Goal: Information Seeking & Learning: Learn about a topic

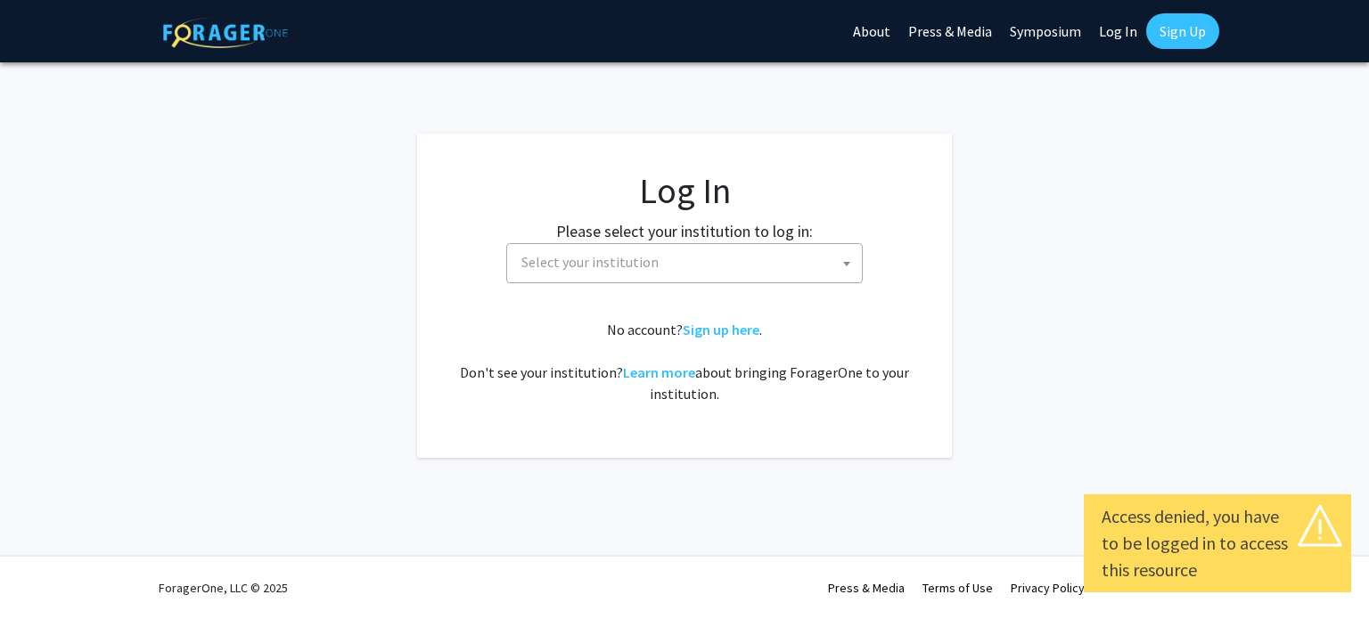
select select
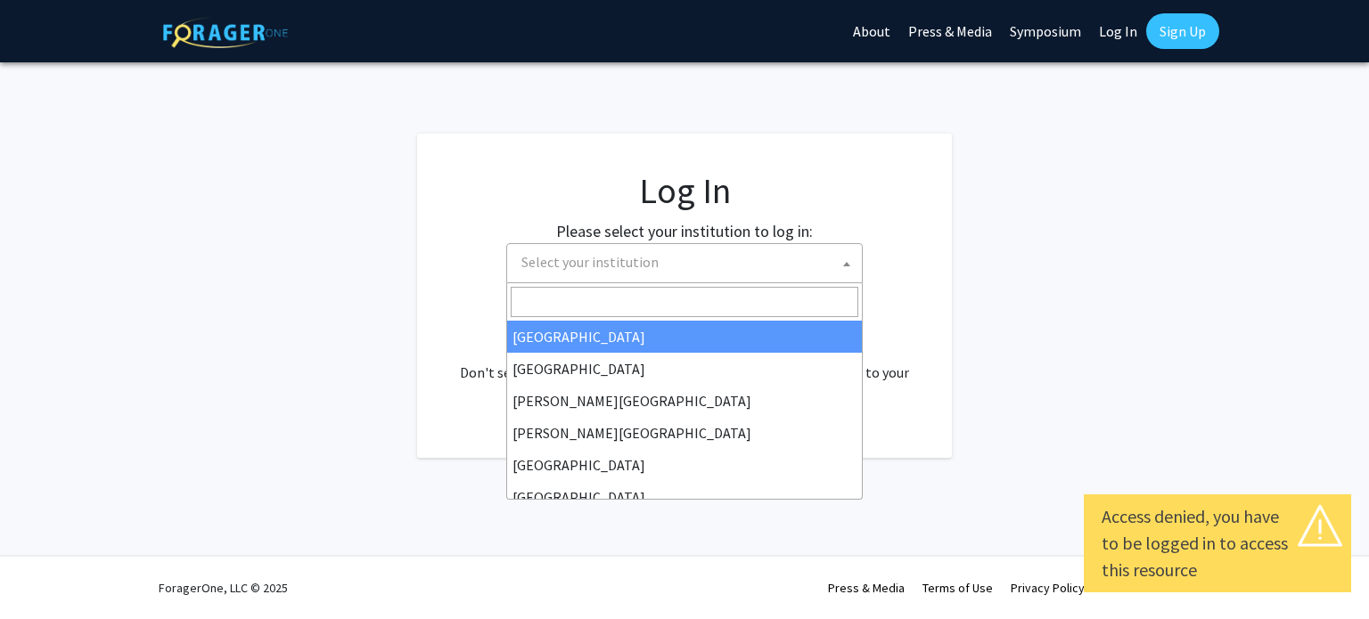
click at [577, 262] on span "Select your institution" at bounding box center [589, 262] width 137 height 18
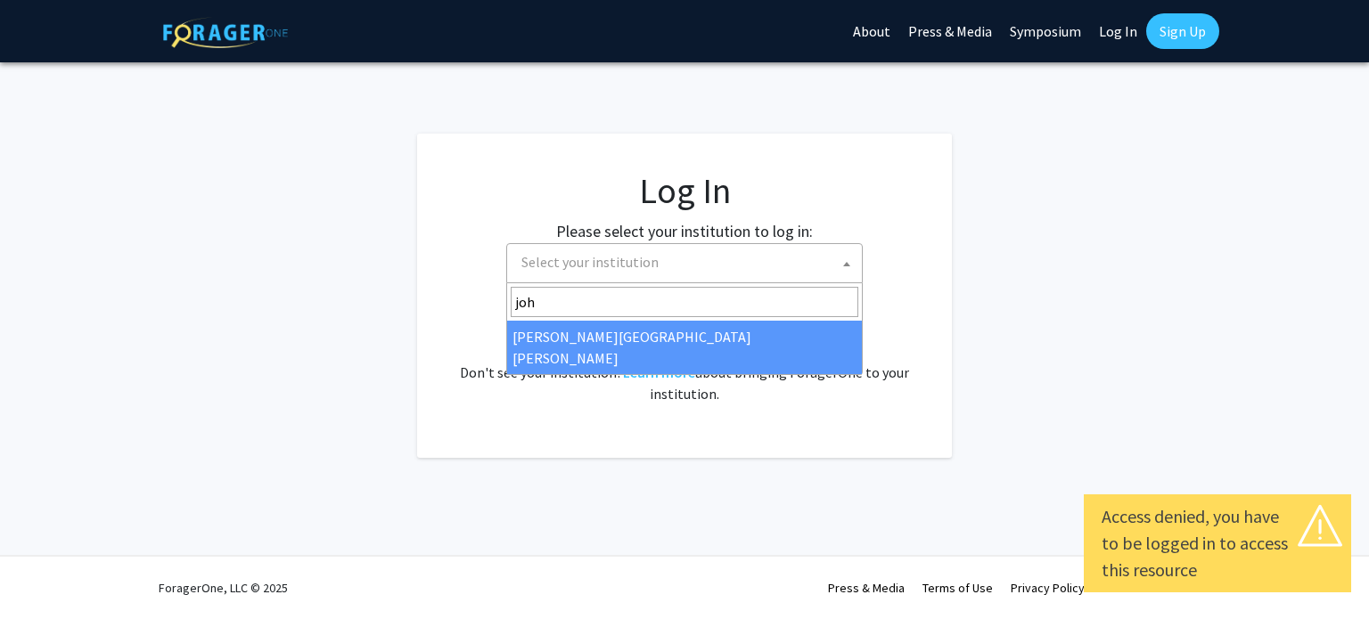
type input "[PERSON_NAME]"
select select "1"
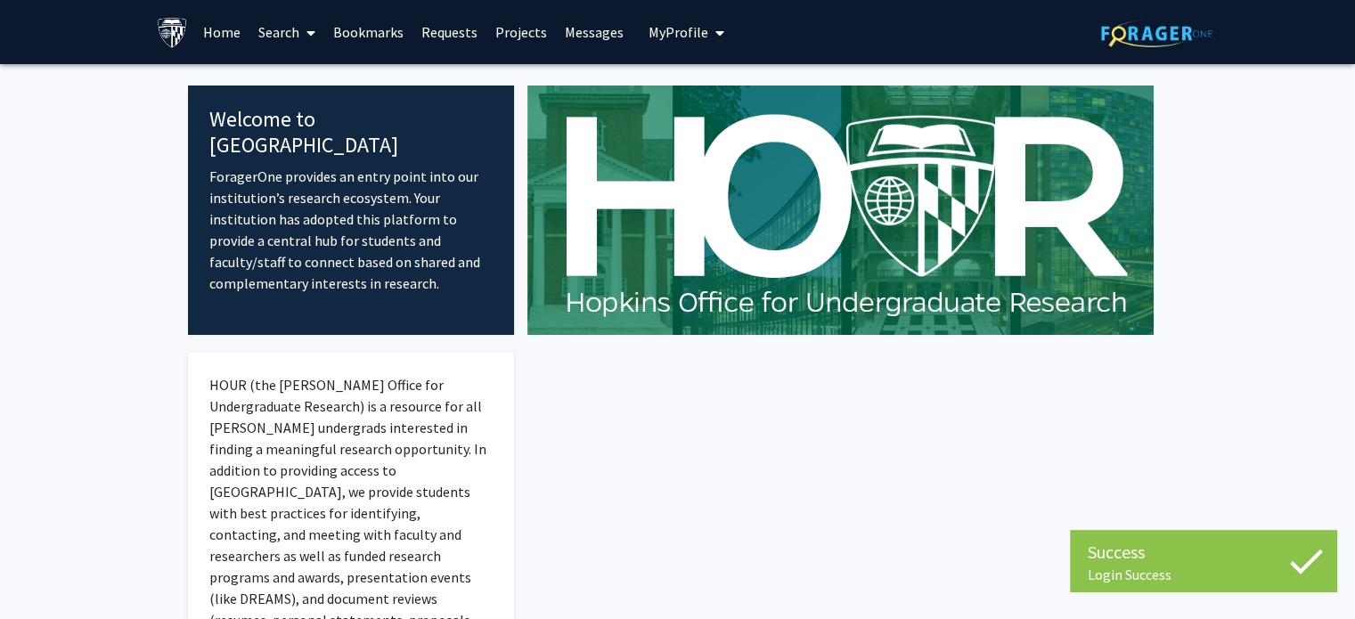
click at [288, 33] on link "Search" at bounding box center [286, 32] width 75 height 62
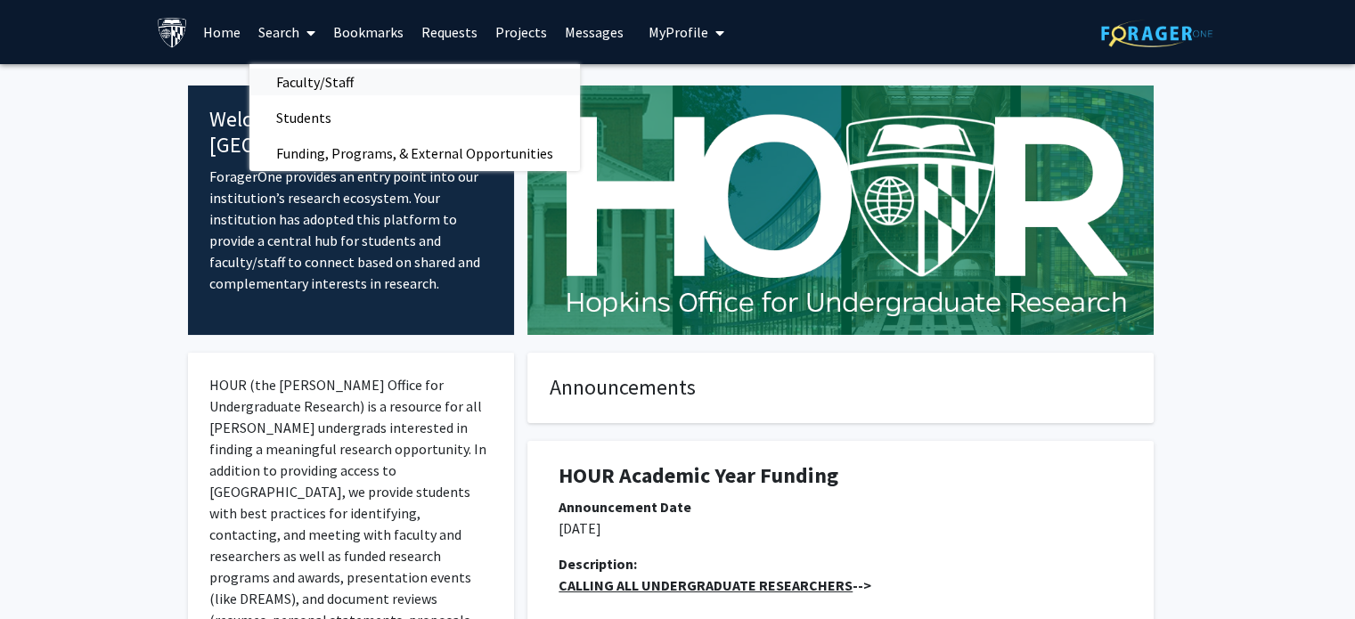
click at [349, 92] on span "Faculty/Staff" at bounding box center [314, 82] width 131 height 36
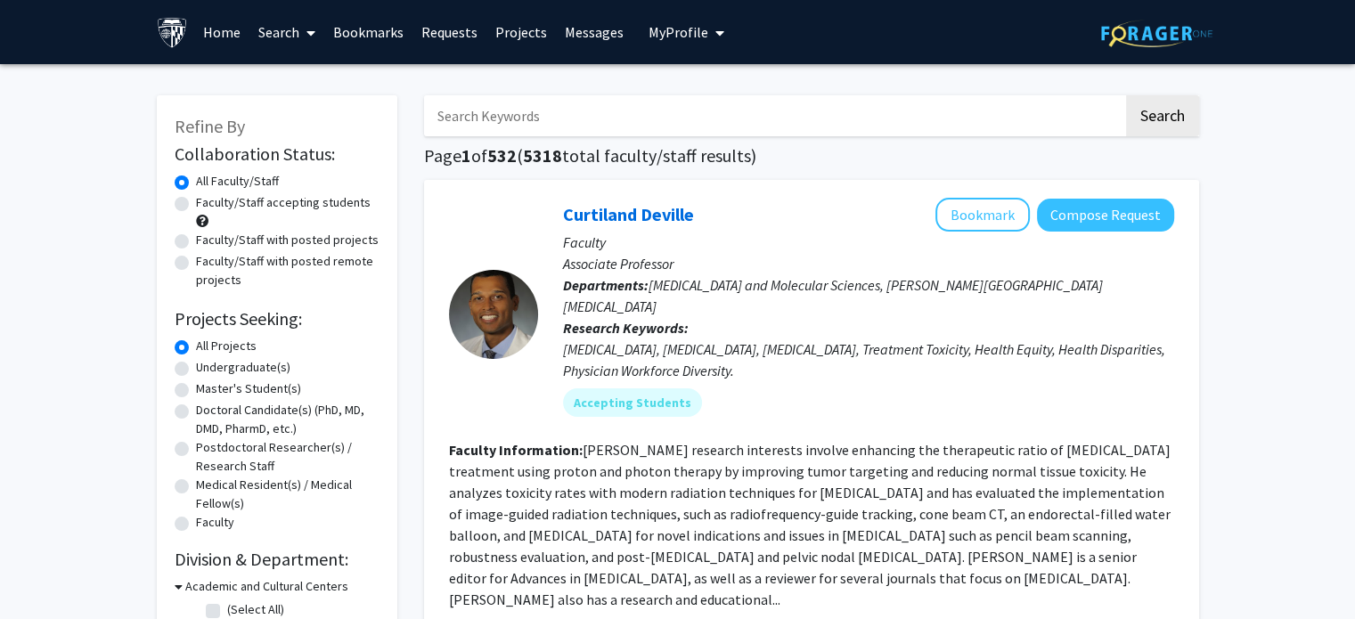
click at [560, 110] on input "Search Keywords" at bounding box center [773, 115] width 699 height 41
click at [1126, 95] on button "Search" at bounding box center [1162, 115] width 73 height 41
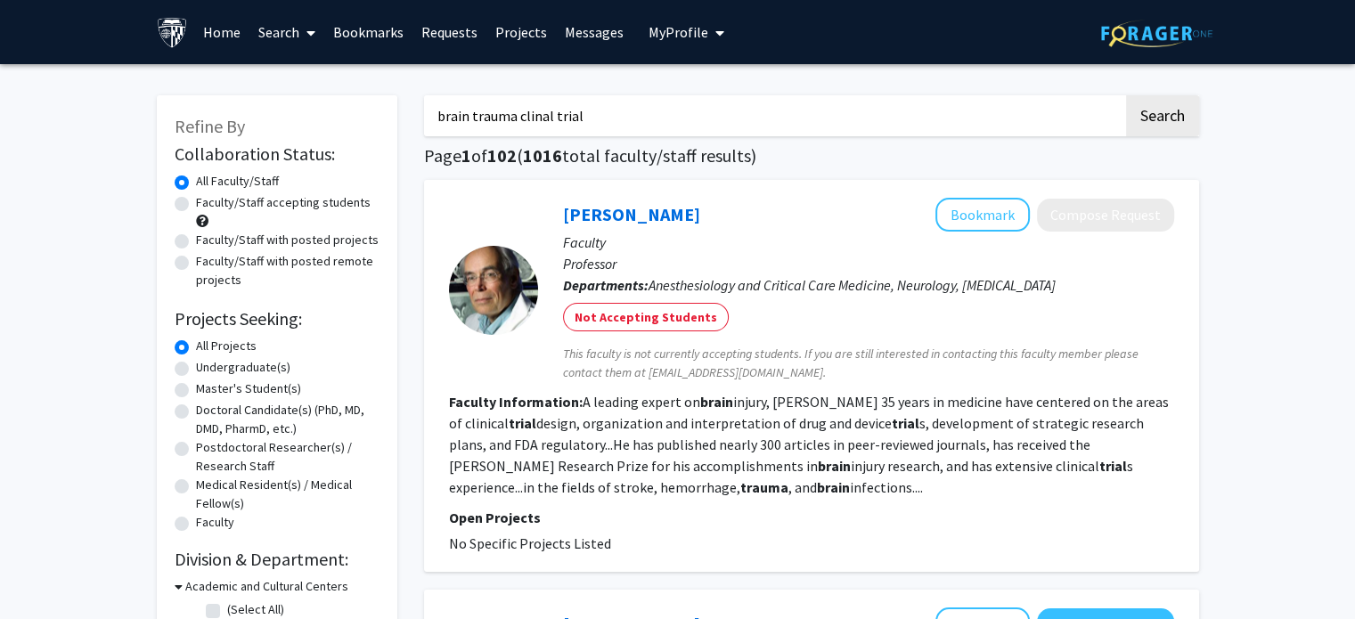
click at [538, 119] on input "brain trauma clinal trial" at bounding box center [773, 115] width 699 height 41
type input "brain trauma clinical trial"
click at [1126, 95] on button "Search" at bounding box center [1162, 115] width 73 height 41
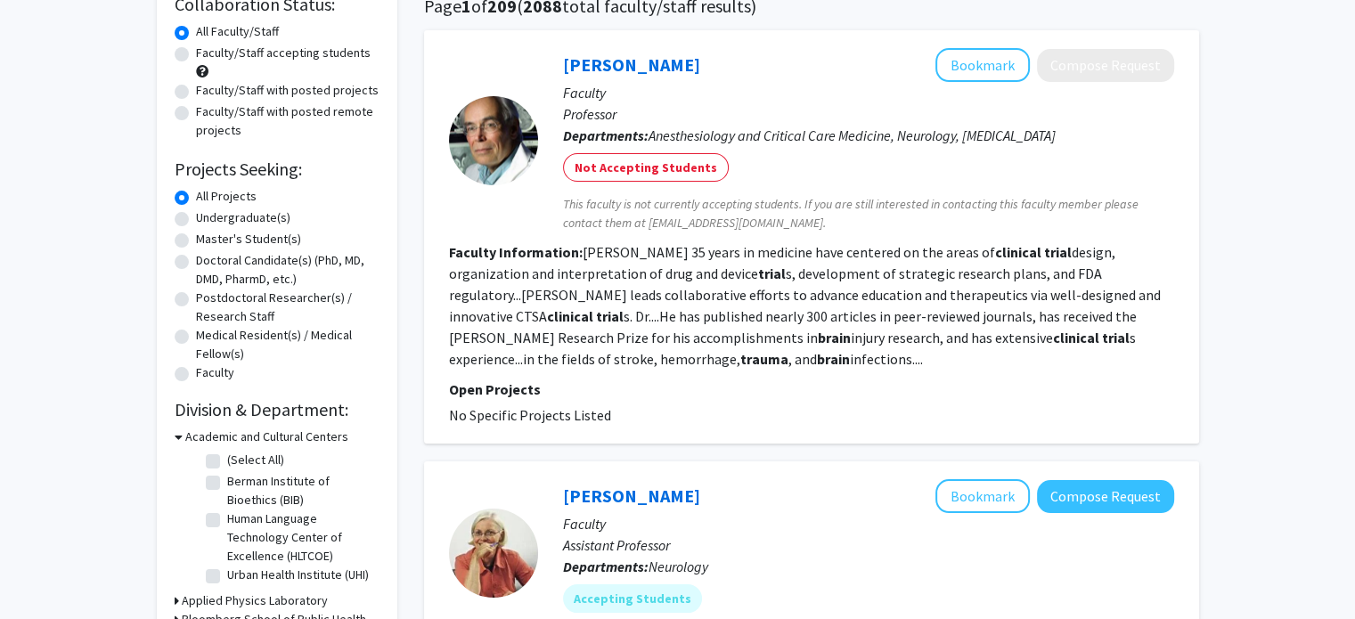
scroll to position [157, 0]
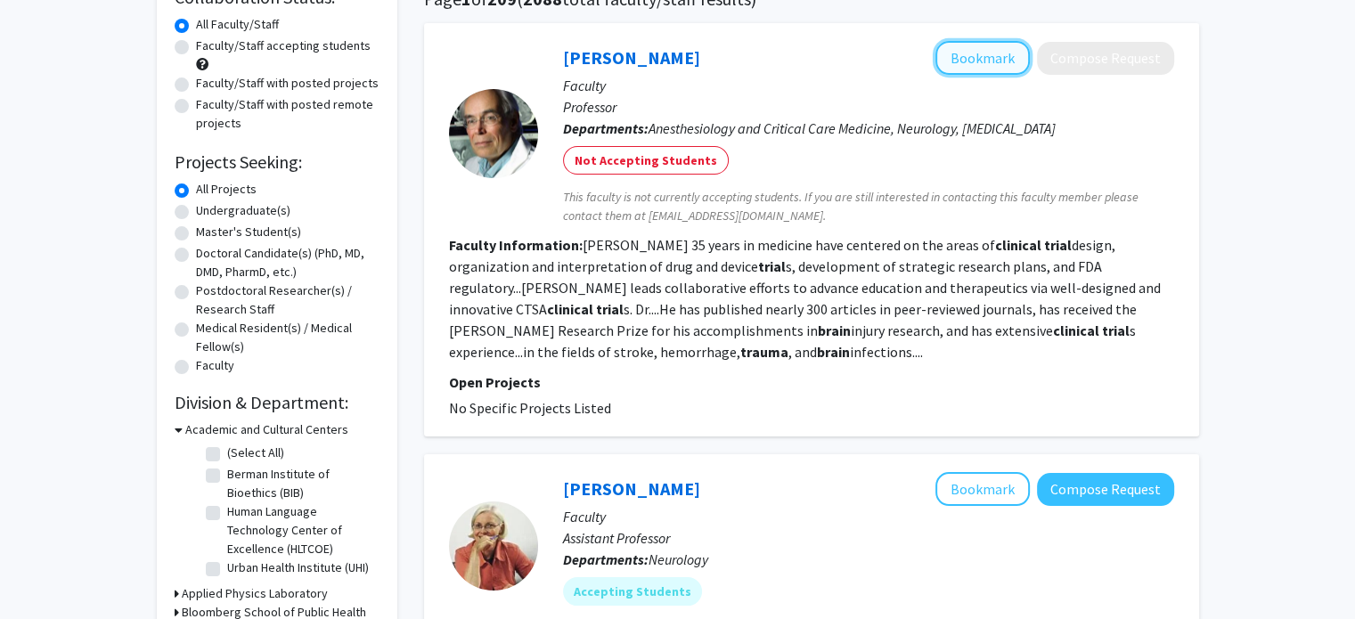
click at [948, 45] on button "Bookmark" at bounding box center [983, 58] width 94 height 34
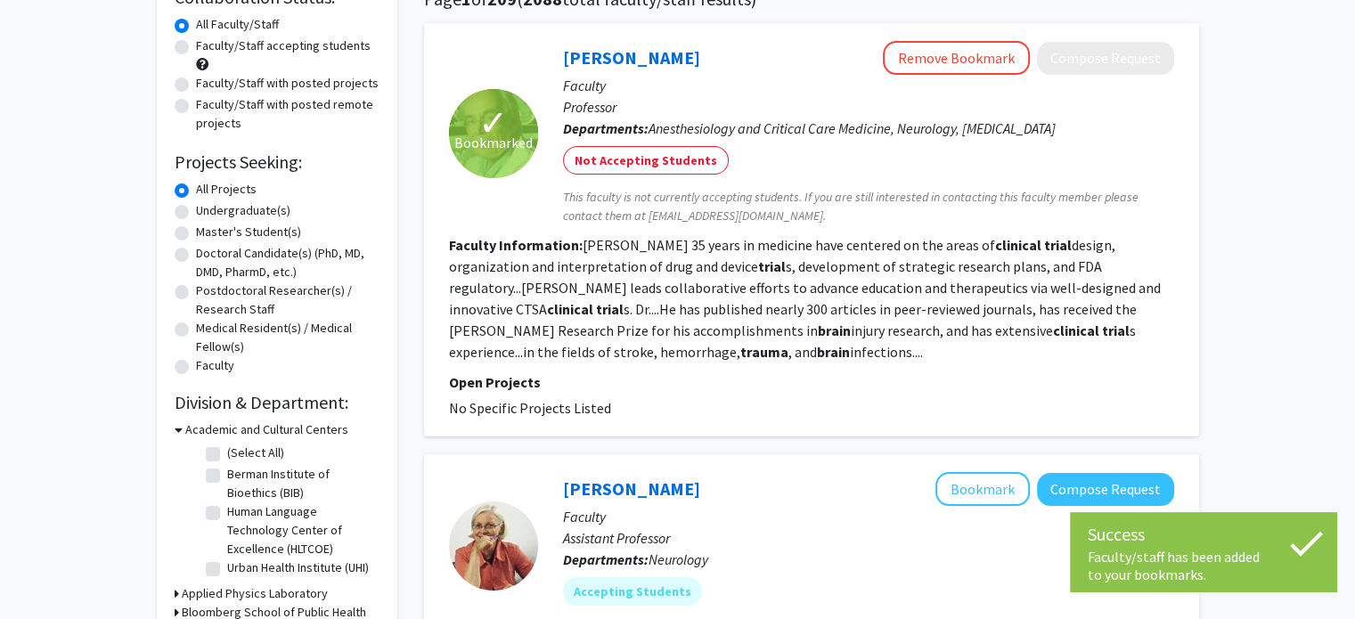
click at [616, 70] on div "[PERSON_NAME] Remove Bookmark Compose Request" at bounding box center [868, 58] width 611 height 34
click at [617, 63] on link "[PERSON_NAME]" at bounding box center [631, 57] width 137 height 22
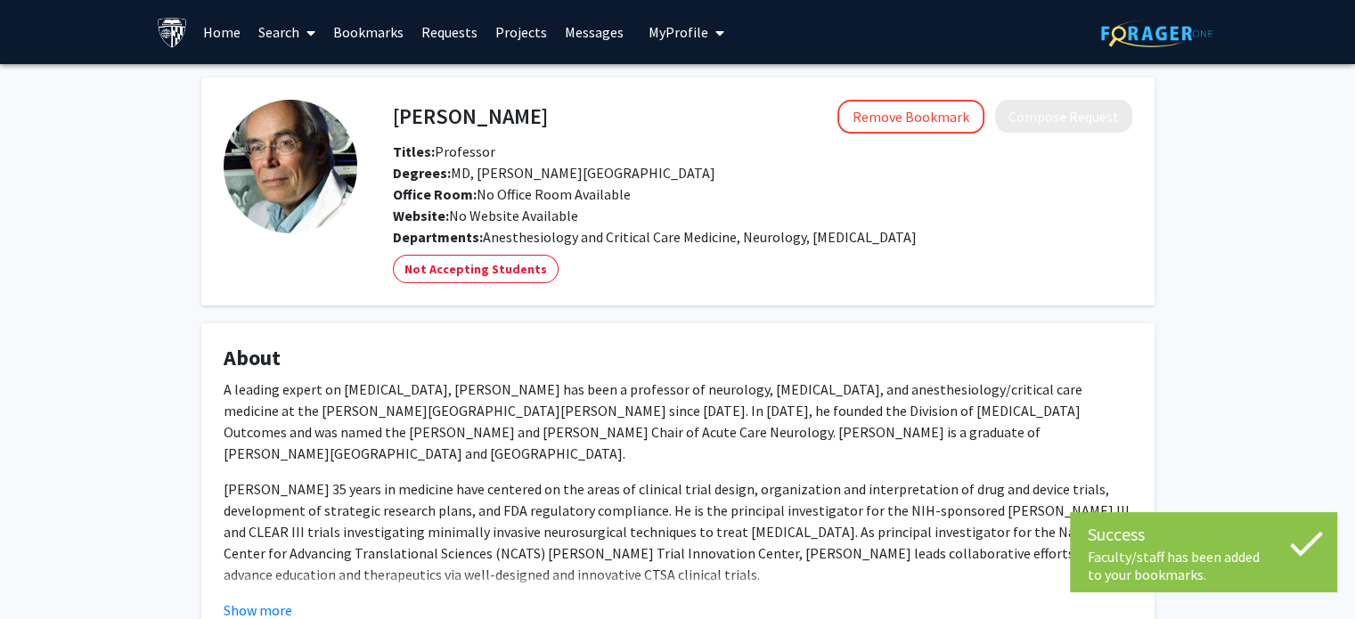
scroll to position [135, 0]
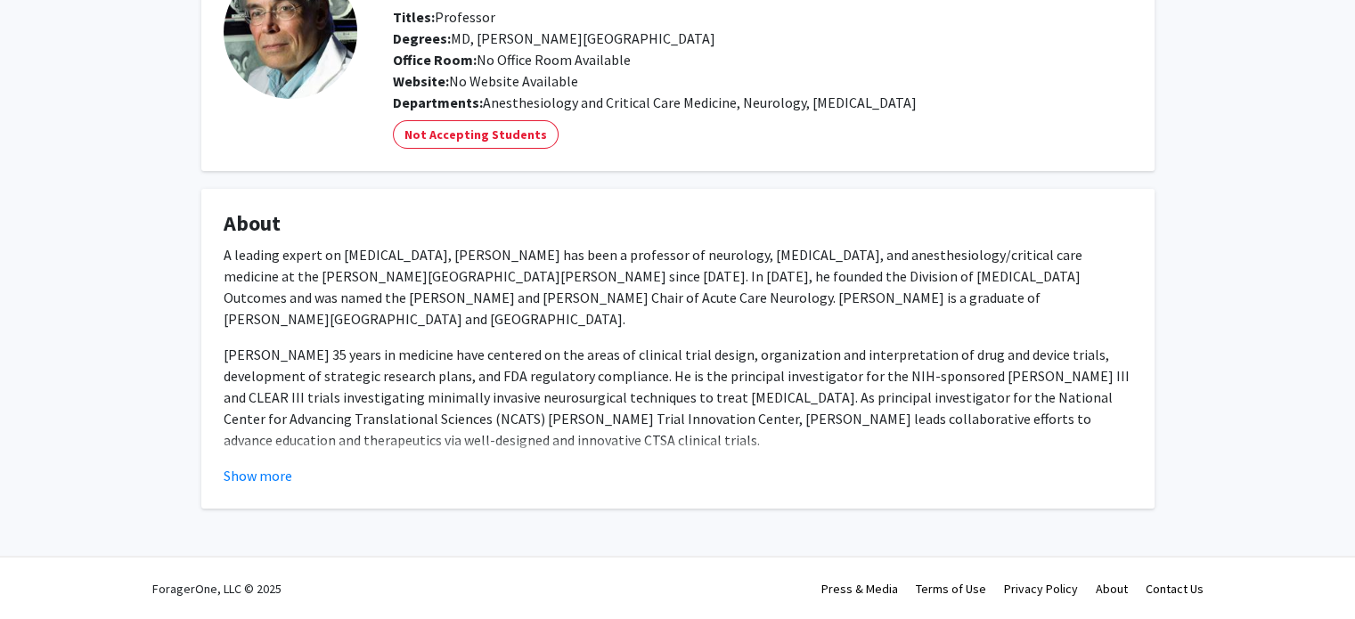
click at [282, 486] on fg-card "About A leading expert on [MEDICAL_DATA], [PERSON_NAME] has been a professor of…" at bounding box center [677, 349] width 953 height 320
click at [275, 478] on button "Show more" at bounding box center [258, 475] width 69 height 21
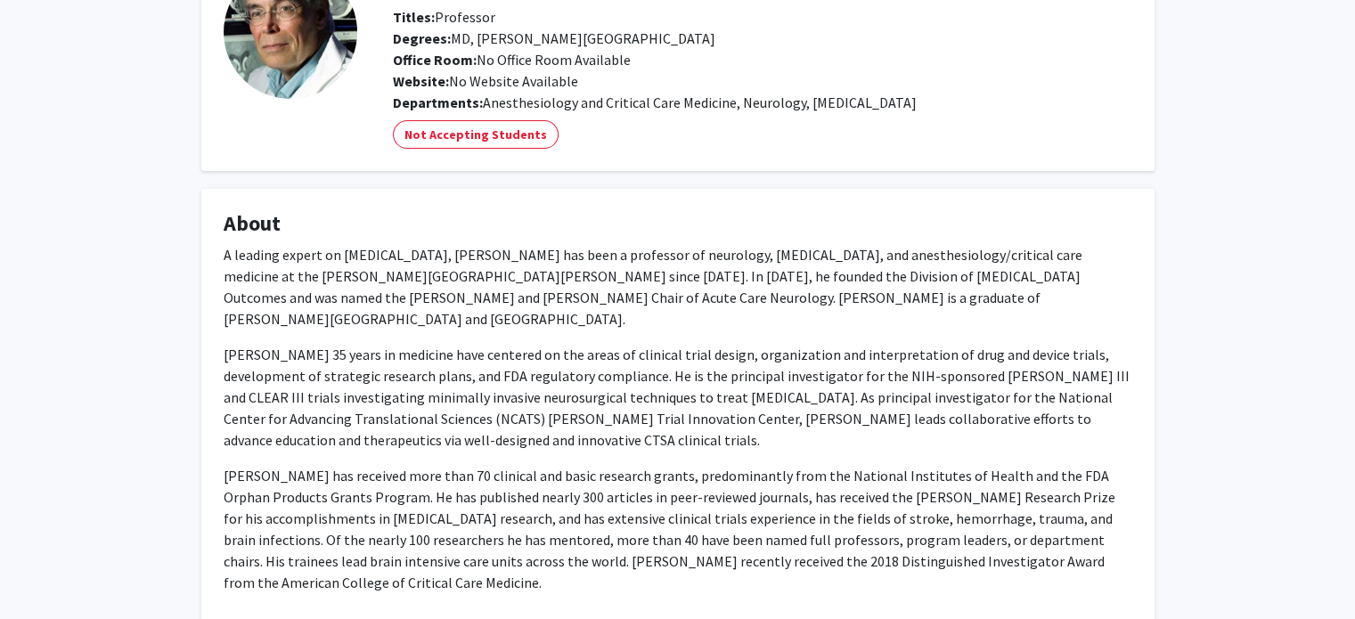
scroll to position [263, 0]
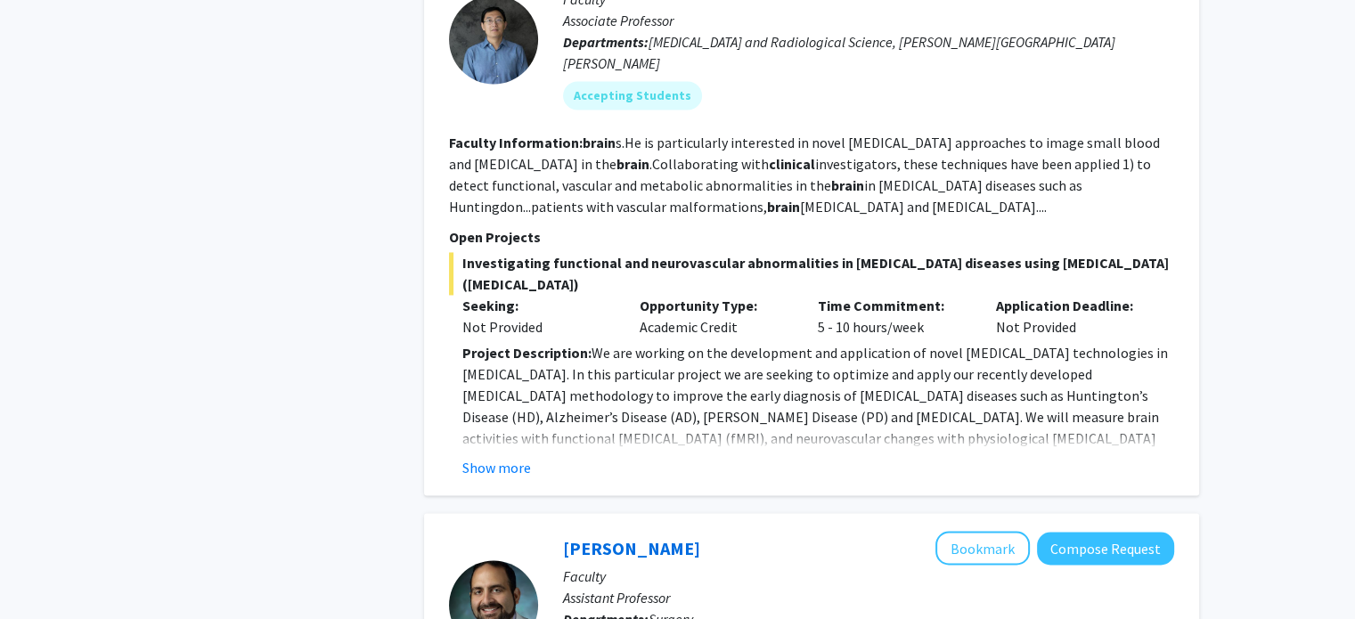
scroll to position [2918, 0]
click at [508, 457] on button "Show more" at bounding box center [496, 467] width 69 height 21
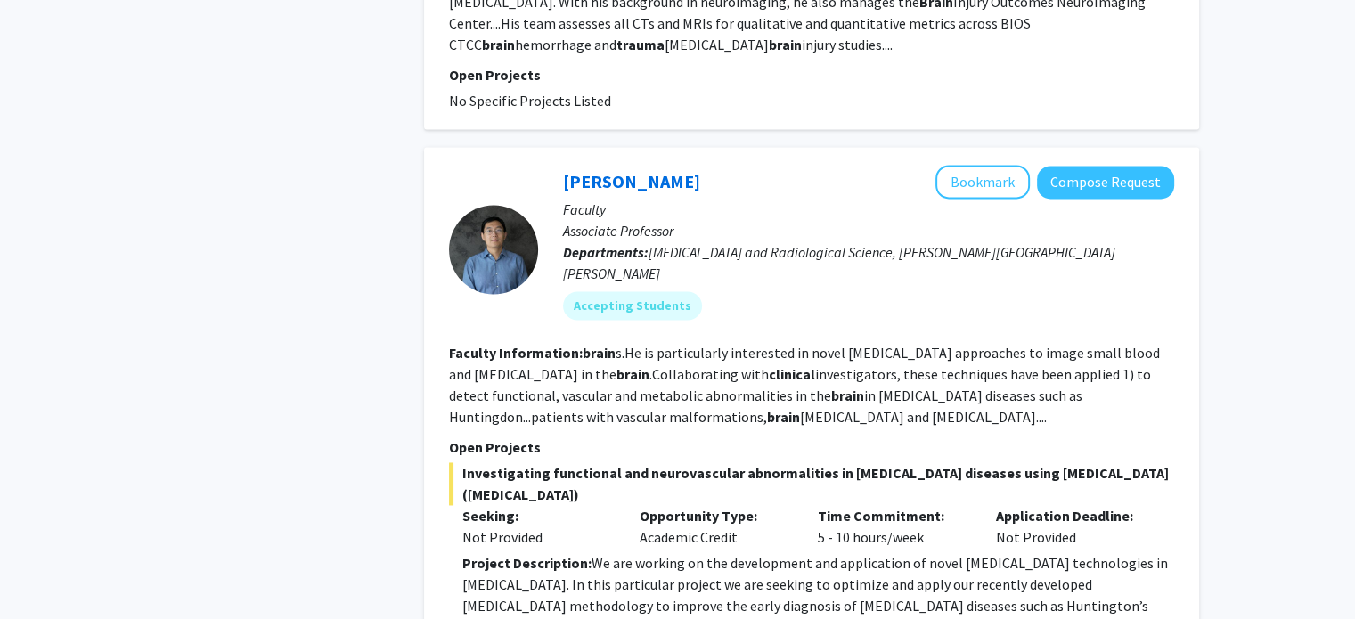
scroll to position [2705, 0]
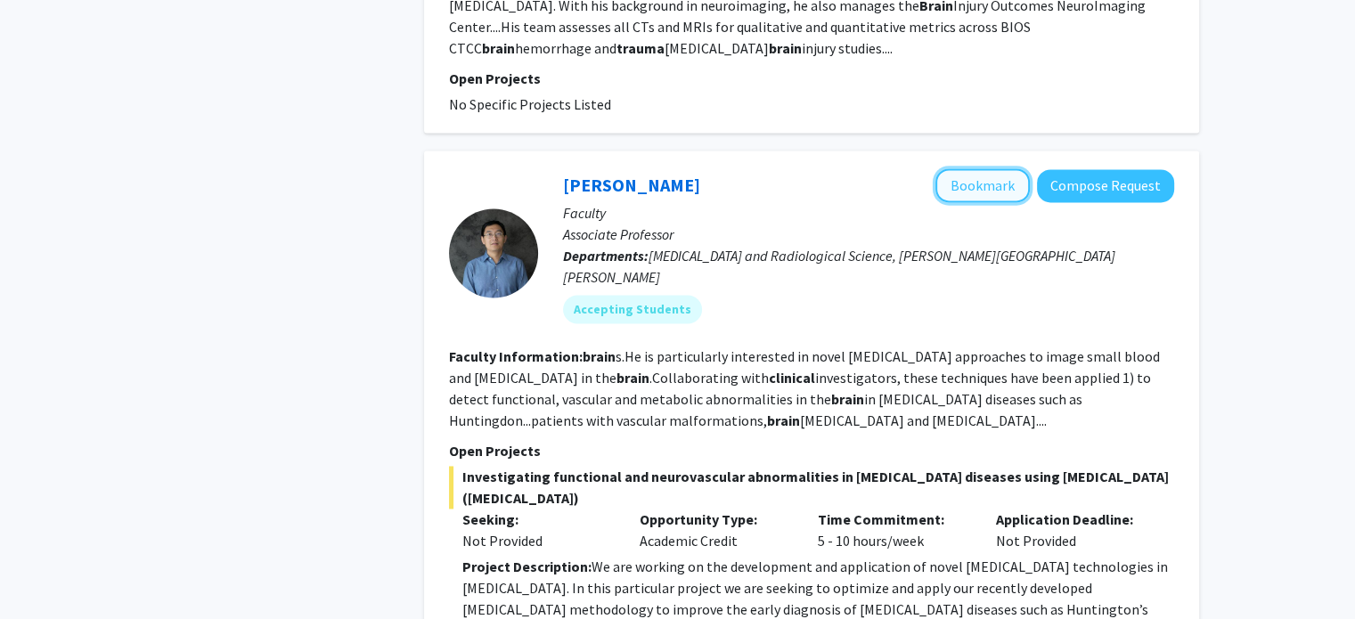
click at [998, 168] on button "Bookmark" at bounding box center [983, 185] width 94 height 34
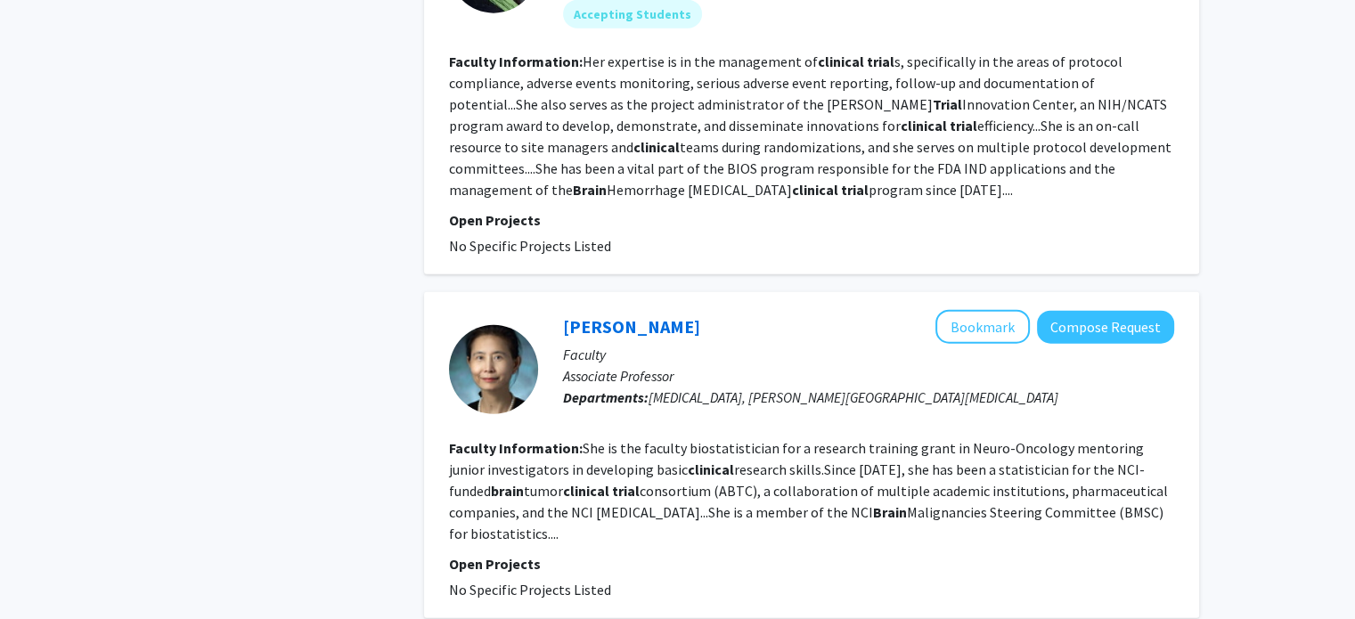
scroll to position [4491, 0]
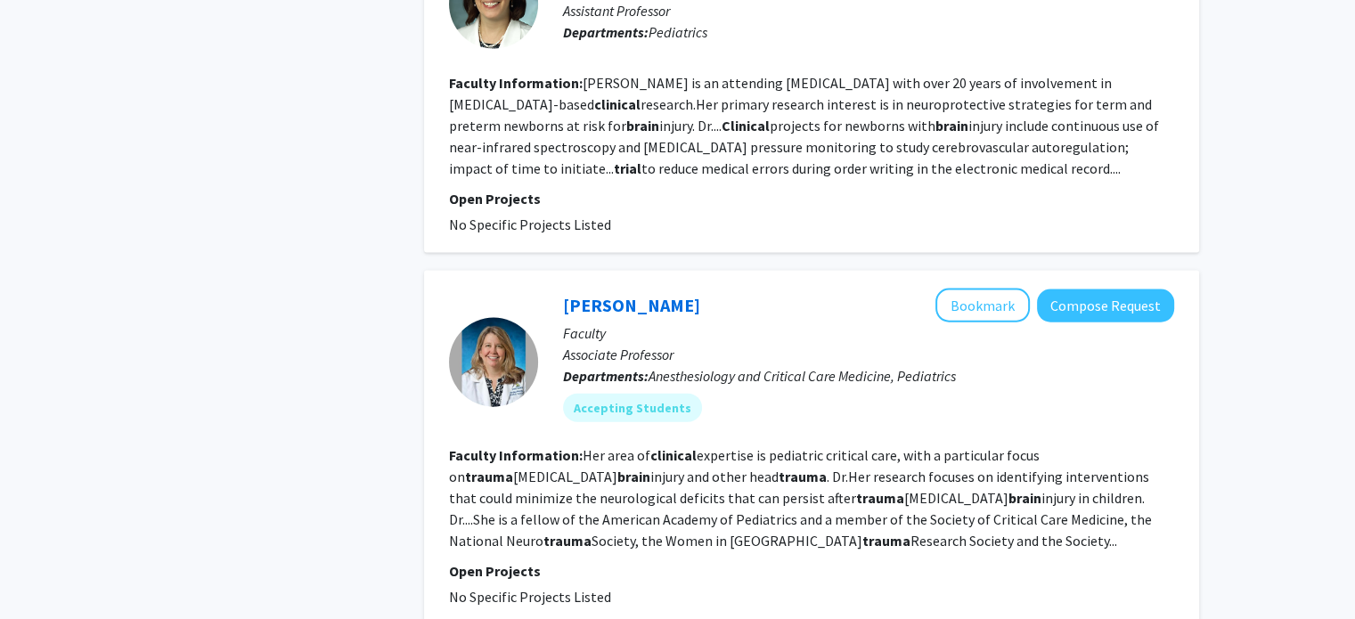
scroll to position [3913, 0]
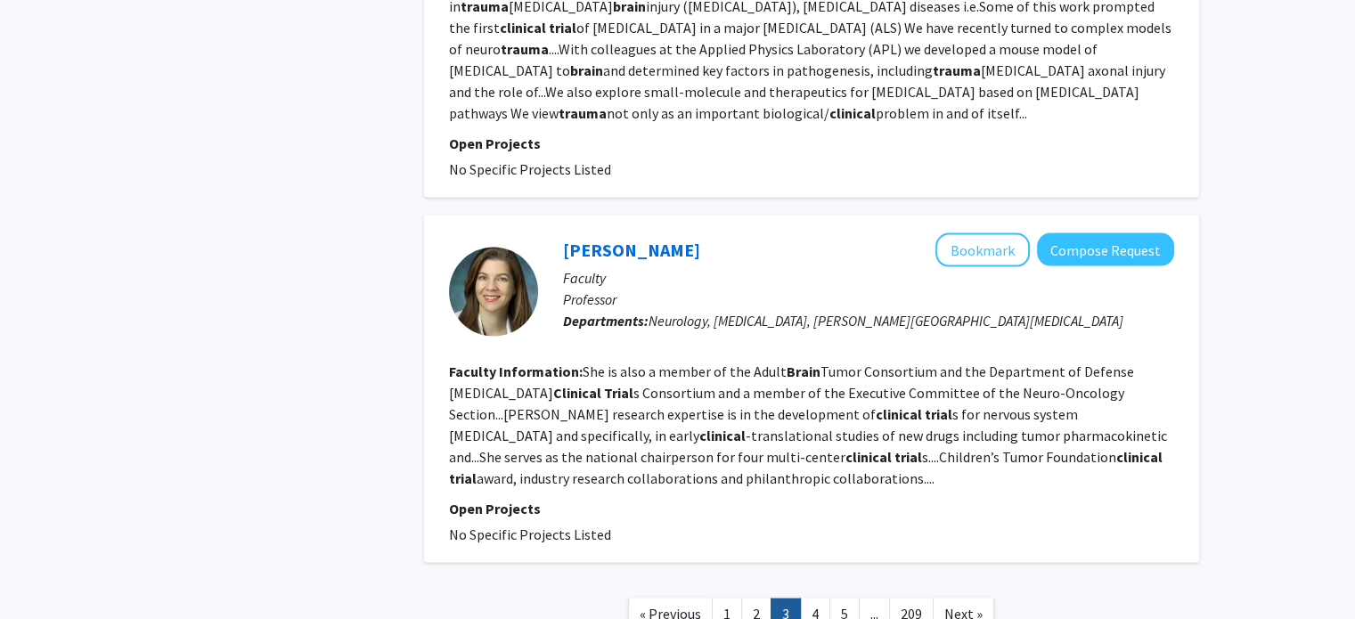
scroll to position [3573, 0]
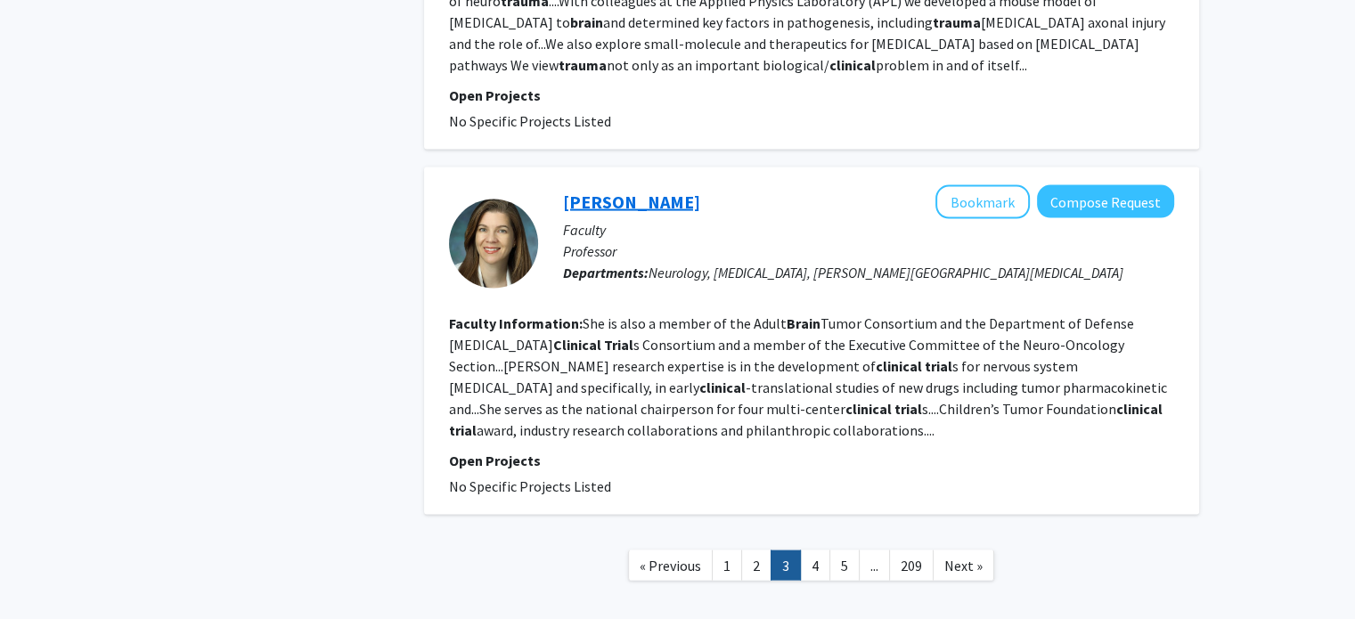
click at [639, 191] on link "[PERSON_NAME]" at bounding box center [631, 202] width 137 height 22
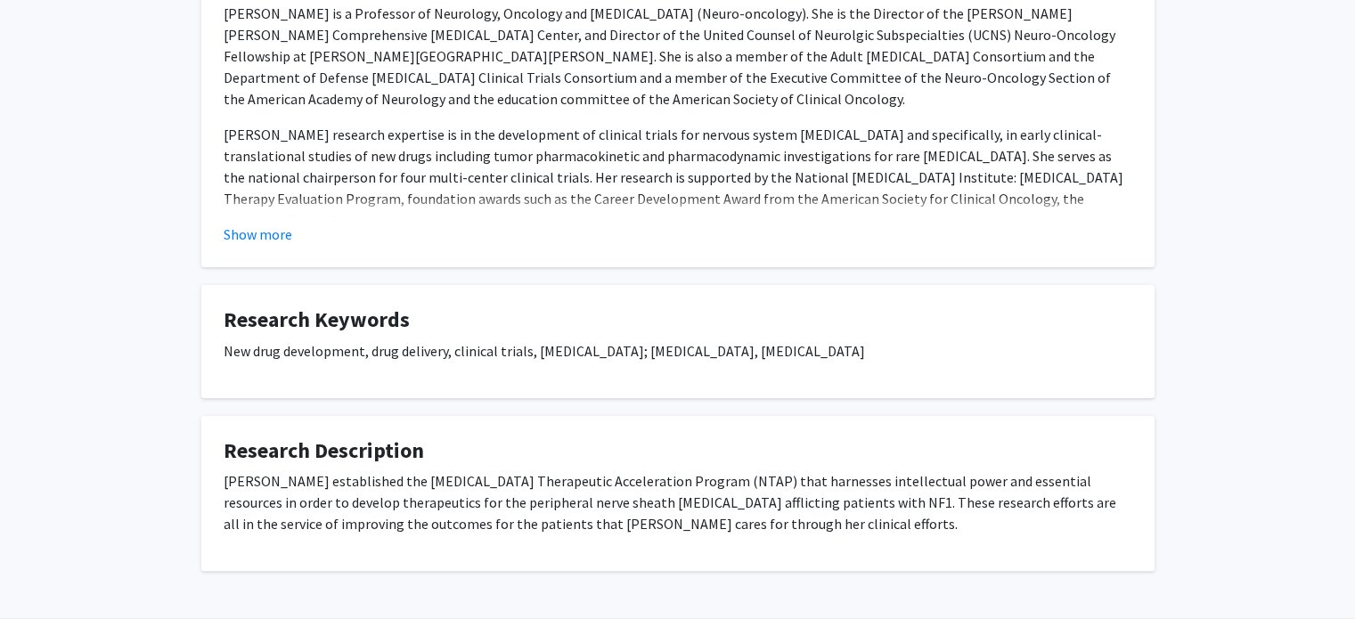
scroll to position [364, 0]
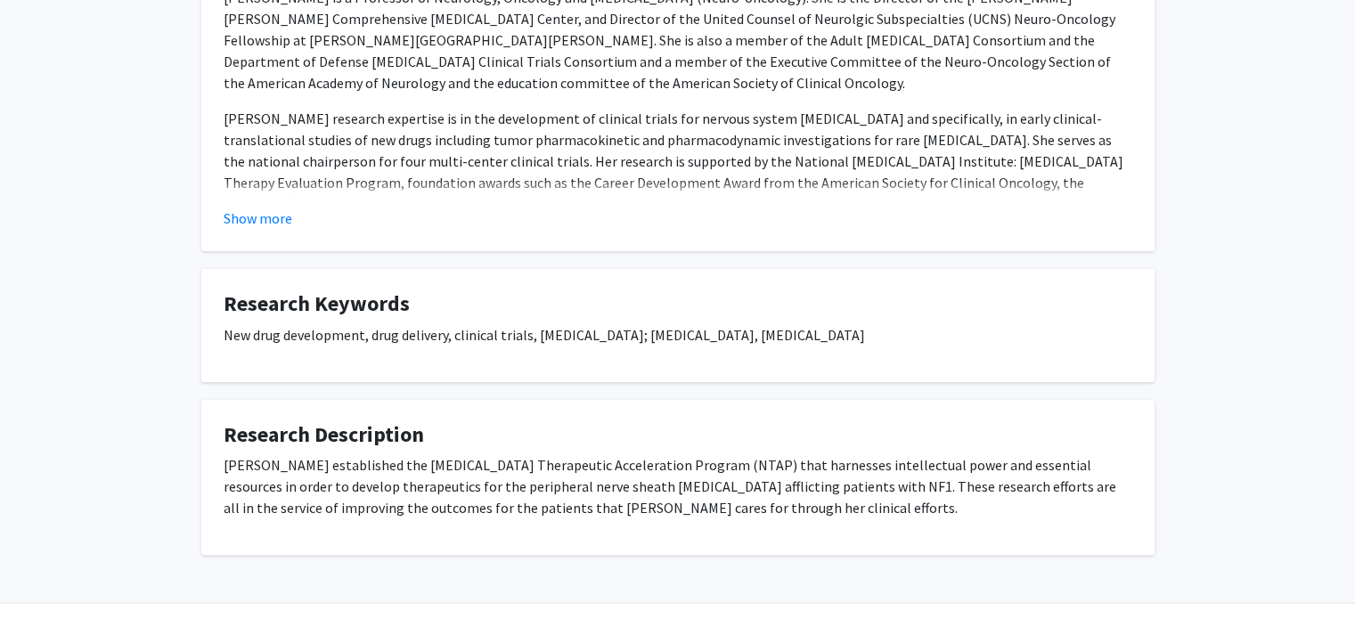
click at [306, 219] on div "Show more" at bounding box center [678, 218] width 909 height 21
click at [283, 216] on button "Show more" at bounding box center [258, 218] width 69 height 21
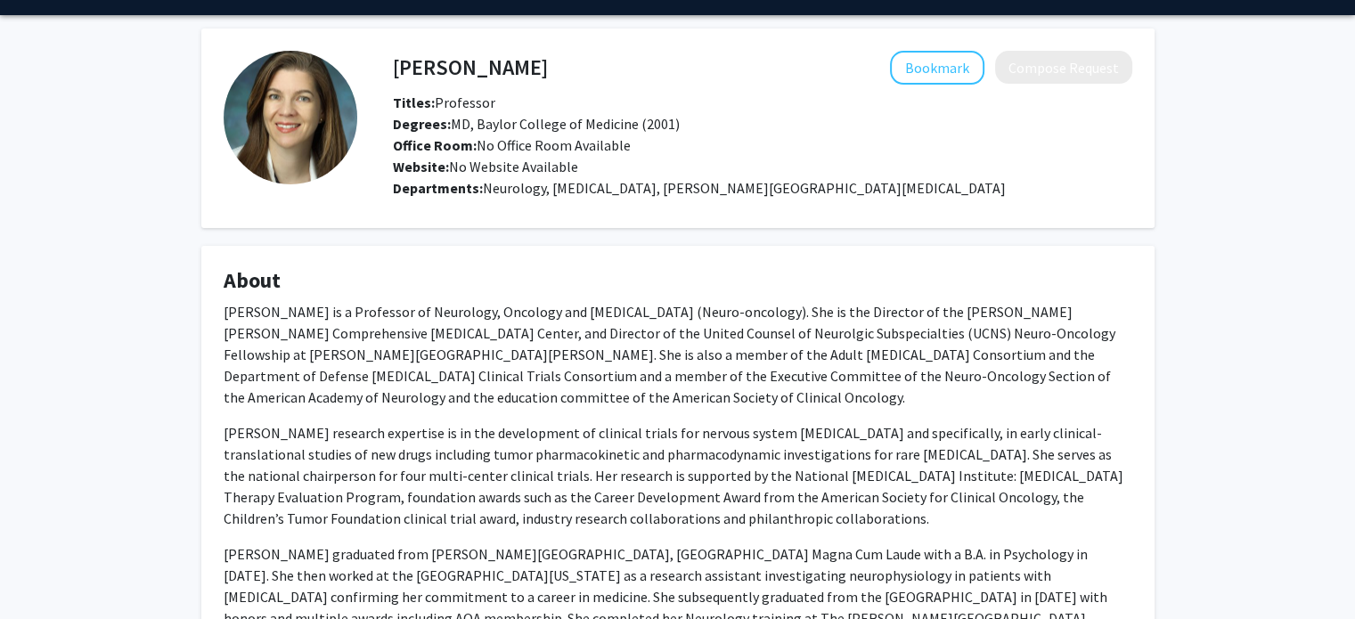
scroll to position [0, 0]
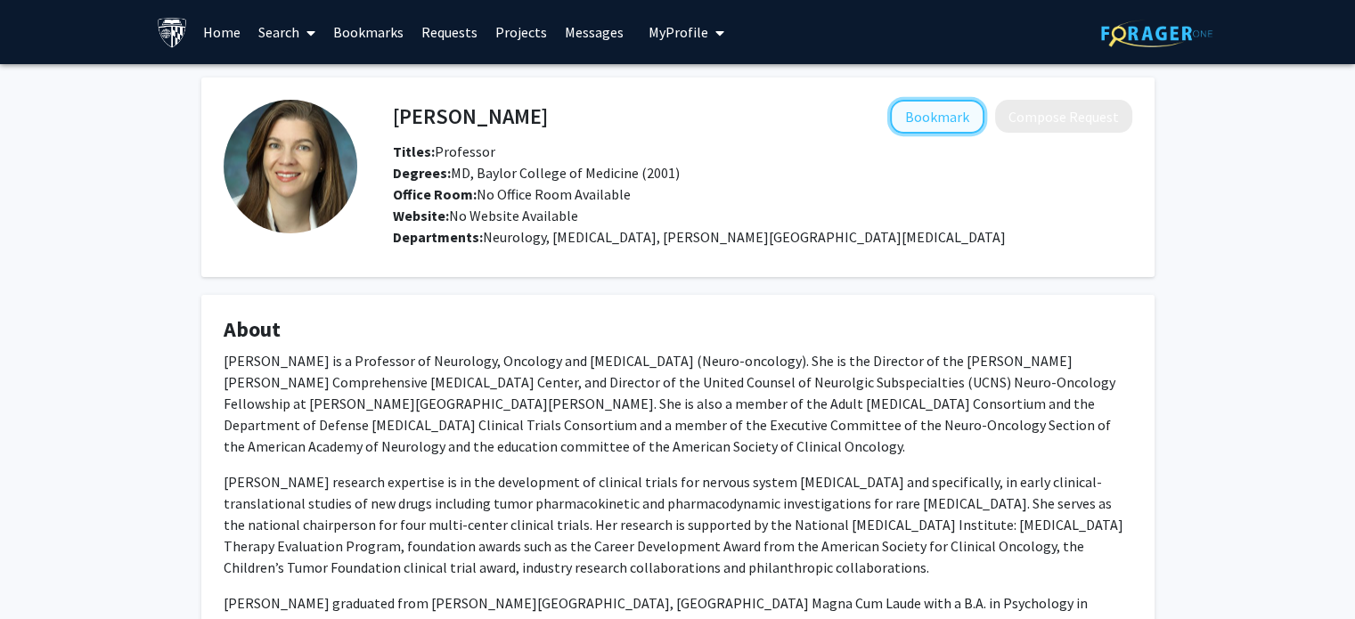
click at [934, 105] on button "Bookmark" at bounding box center [937, 117] width 94 height 34
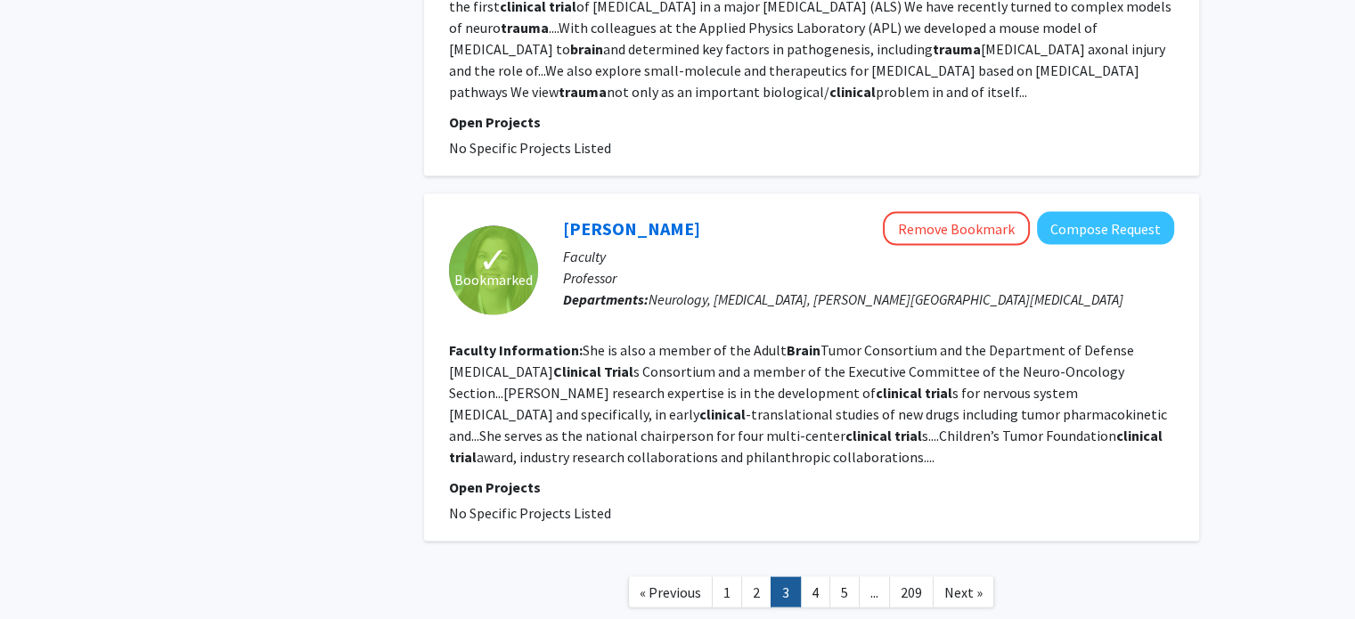
scroll to position [3573, 0]
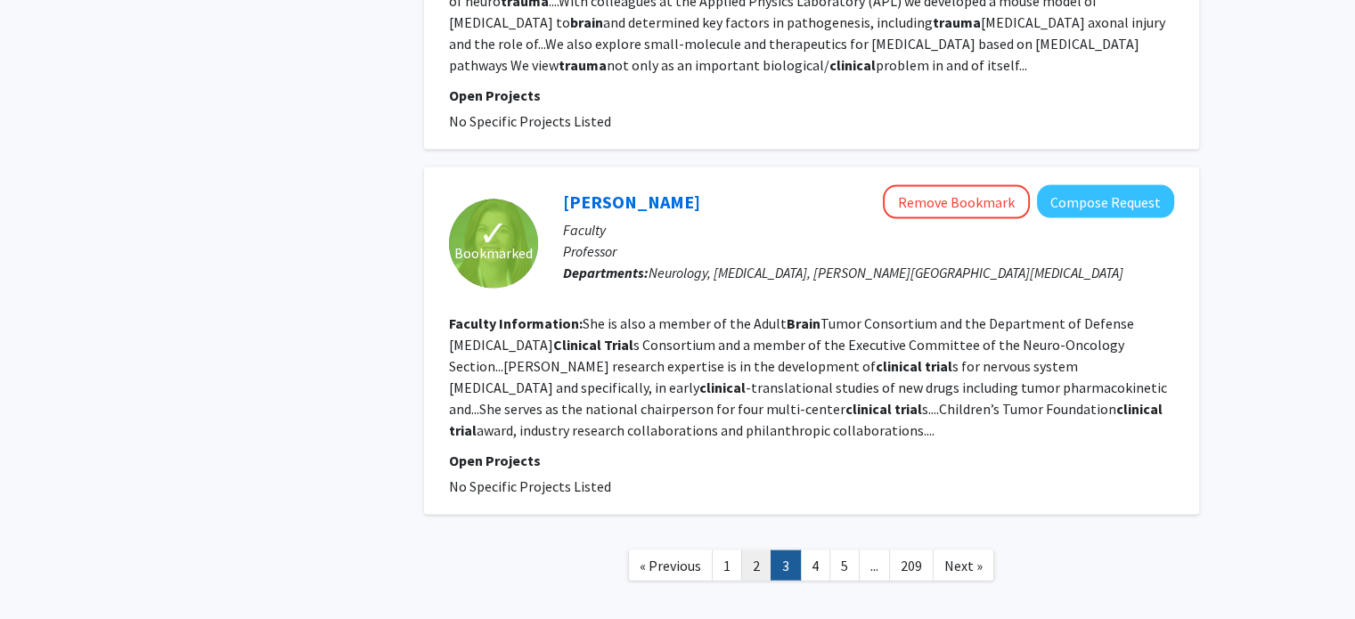
click at [749, 551] on link "2" at bounding box center [756, 566] width 30 height 31
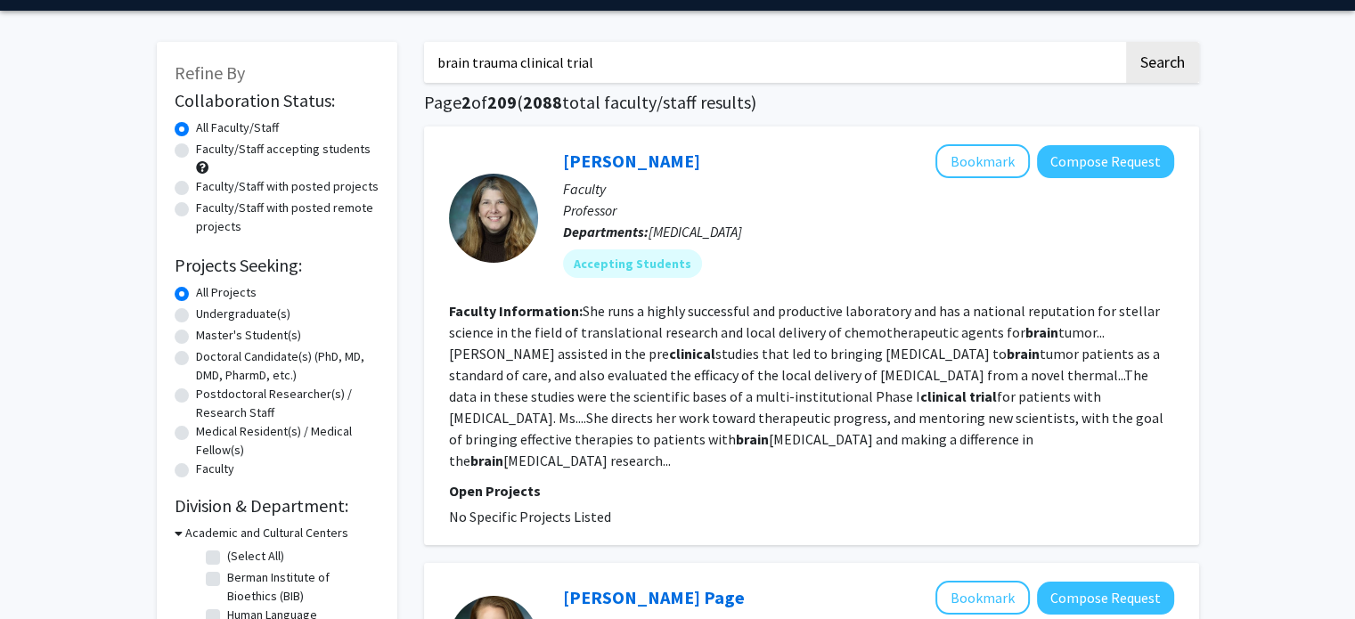
scroll to position [39, 0]
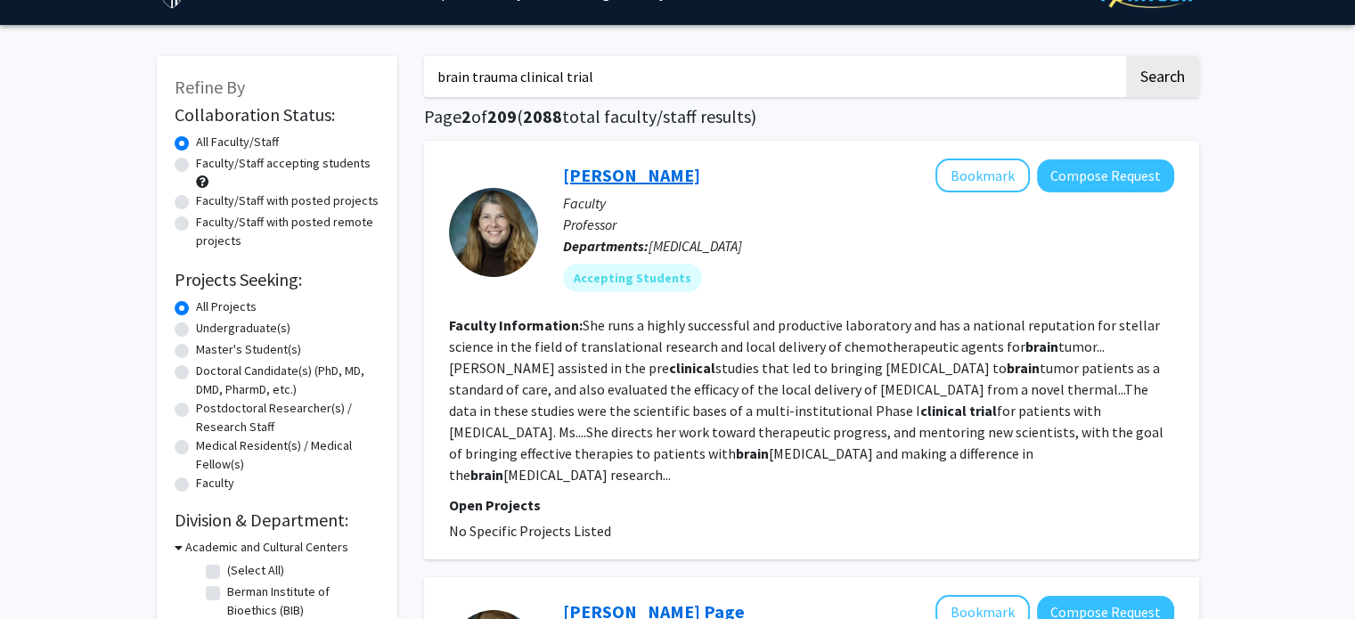
click at [592, 175] on link "[PERSON_NAME]" at bounding box center [631, 175] width 137 height 22
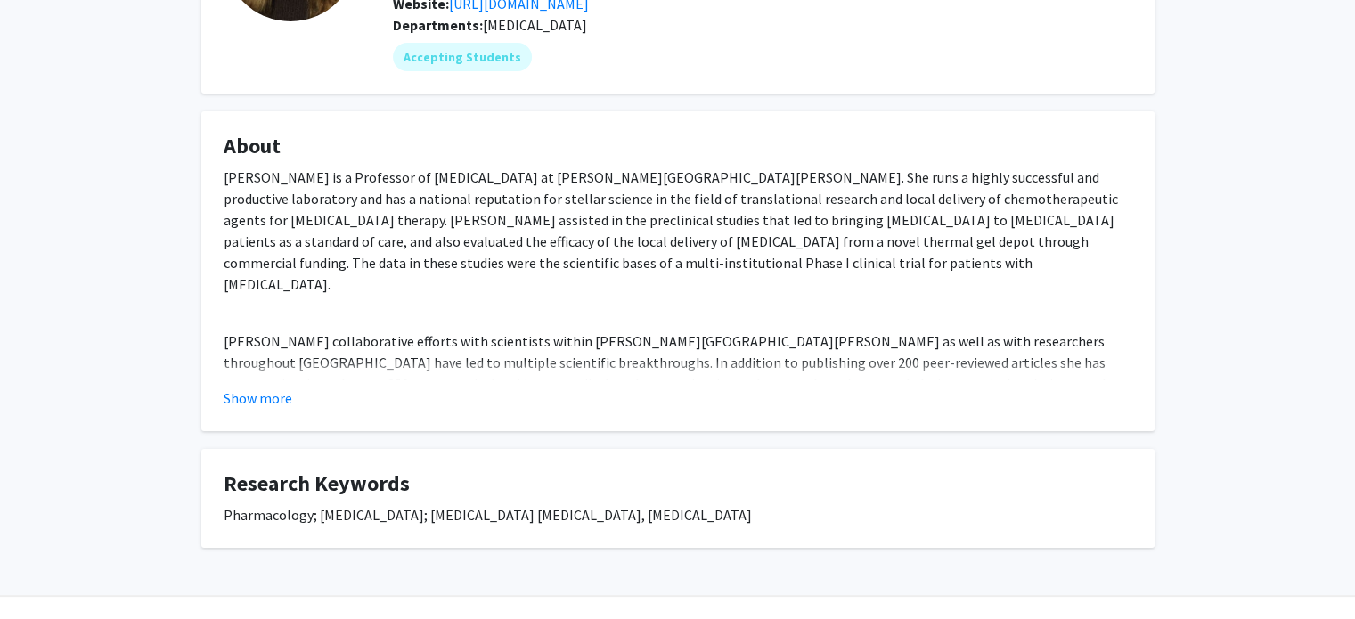
scroll to position [235, 0]
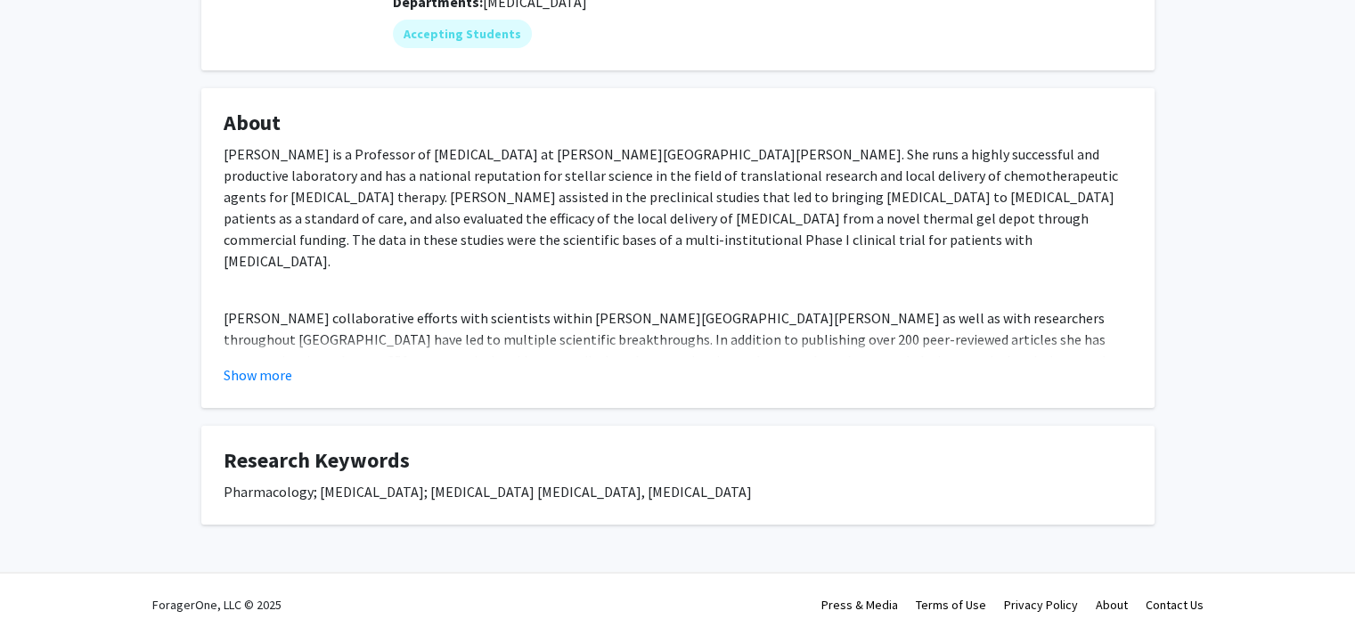
click at [295, 359] on p "[PERSON_NAME] collaborative efforts with scientists within [PERSON_NAME][GEOGRA…" at bounding box center [678, 350] width 909 height 86
click at [279, 383] on fg-read-more "[PERSON_NAME] is a Professor of [MEDICAL_DATA] at [PERSON_NAME][GEOGRAPHIC_DATA…" at bounding box center [678, 264] width 909 height 242
click at [278, 386] on button "Show more" at bounding box center [258, 374] width 69 height 21
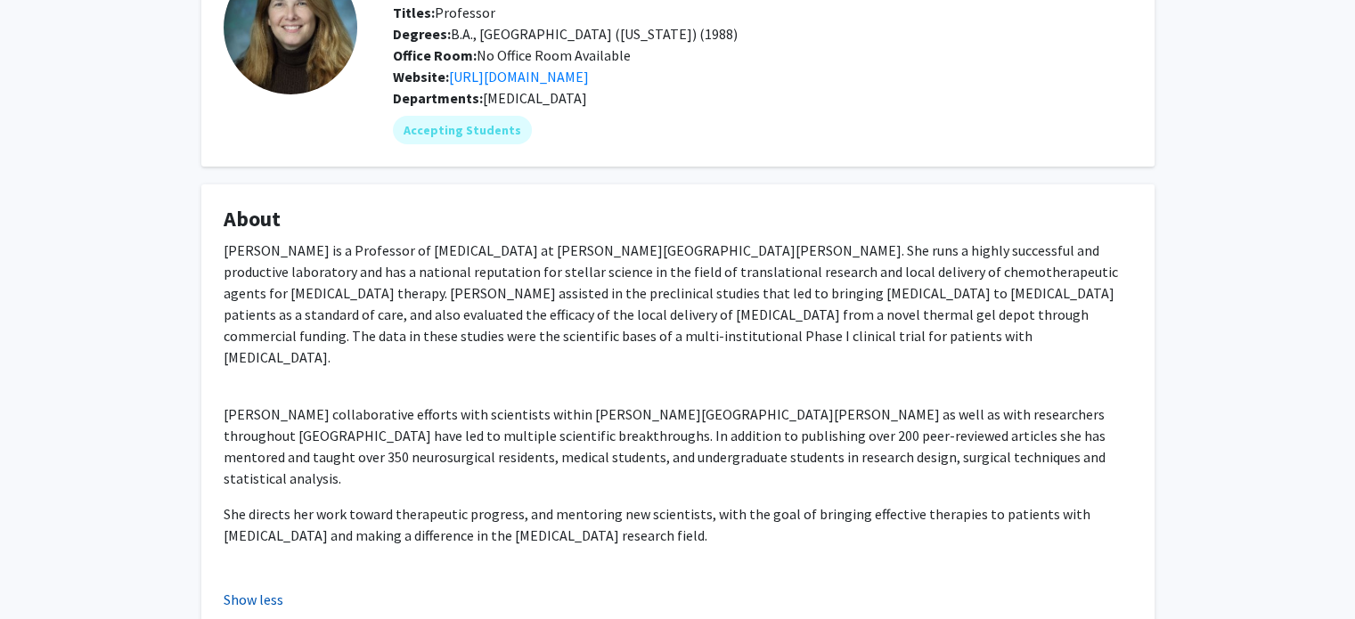
scroll to position [0, 0]
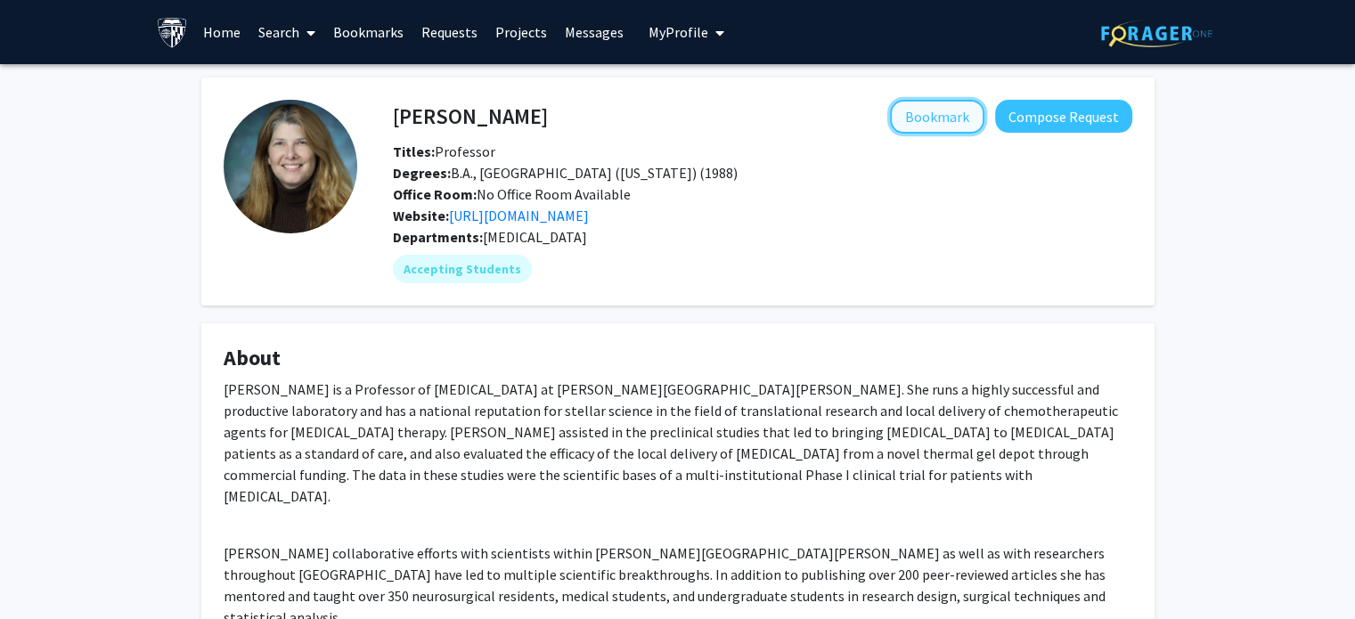
click at [944, 119] on button "Bookmark" at bounding box center [937, 117] width 94 height 34
